Goal: Contribute content

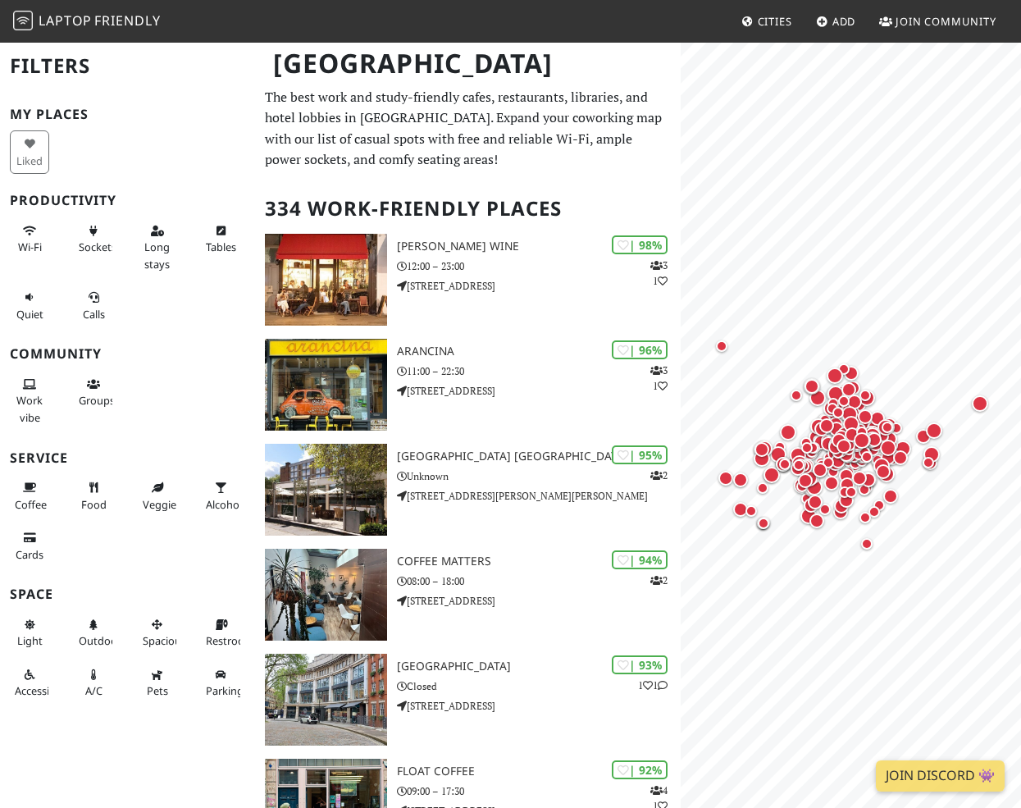
click at [744, 24] on icon at bounding box center [747, 22] width 13 height 11
click at [841, 17] on span "Add" at bounding box center [844, 21] width 24 height 15
